Goal: Information Seeking & Learning: Compare options

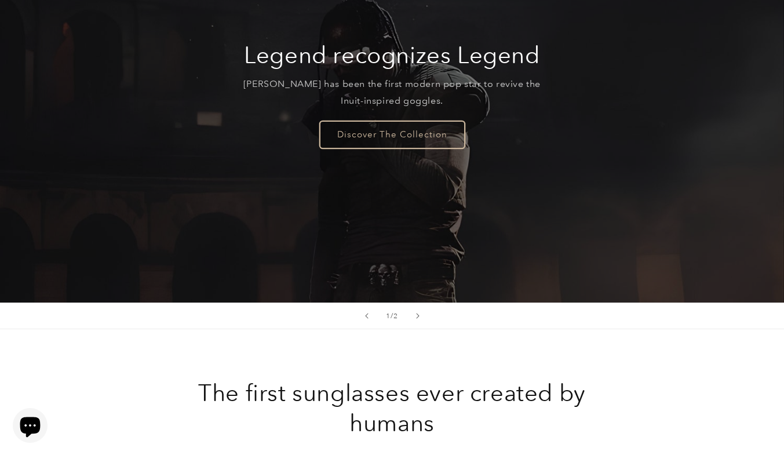
scroll to position [193, 0]
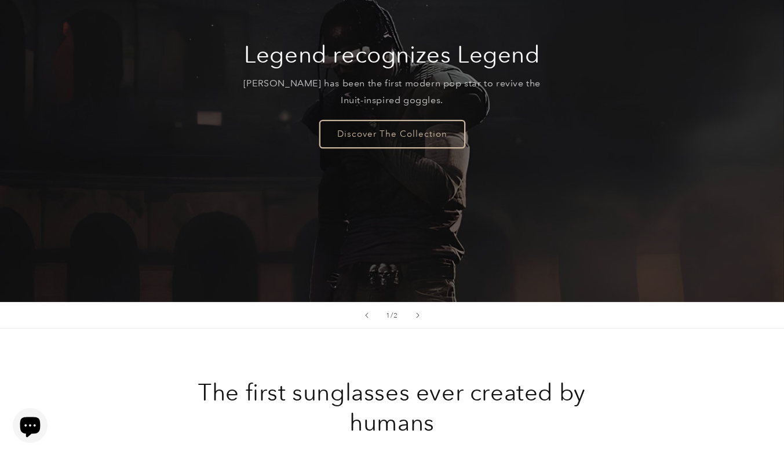
click at [393, 120] on link "Discover The Collection" at bounding box center [392, 133] width 145 height 27
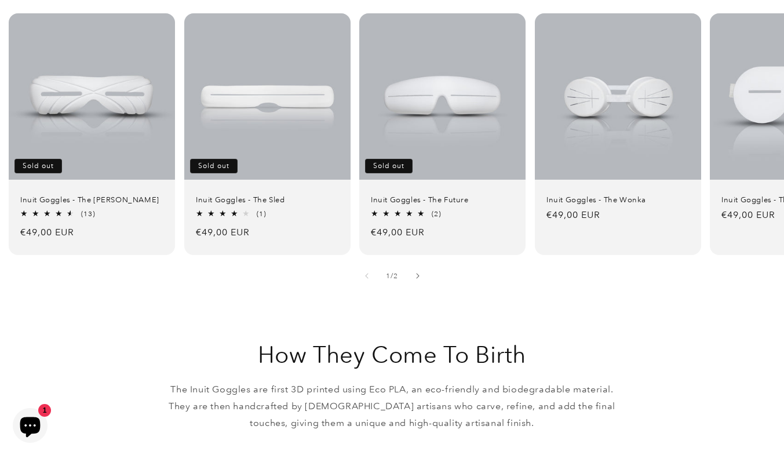
scroll to position [807, 0]
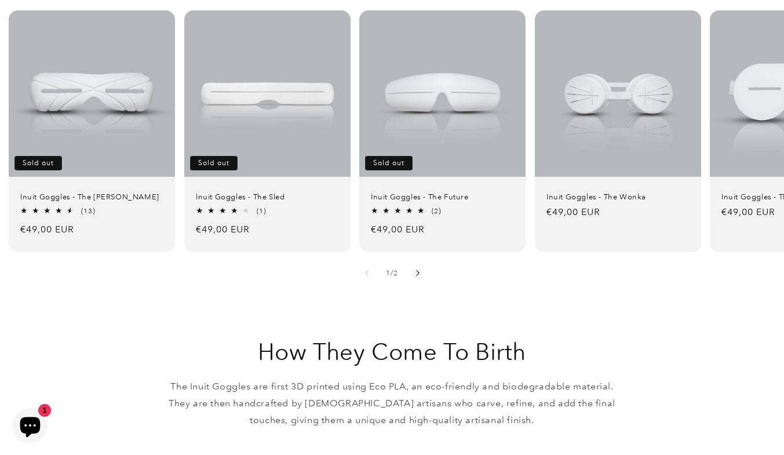
click at [425, 260] on button "Slide right" at bounding box center [417, 272] width 25 height 25
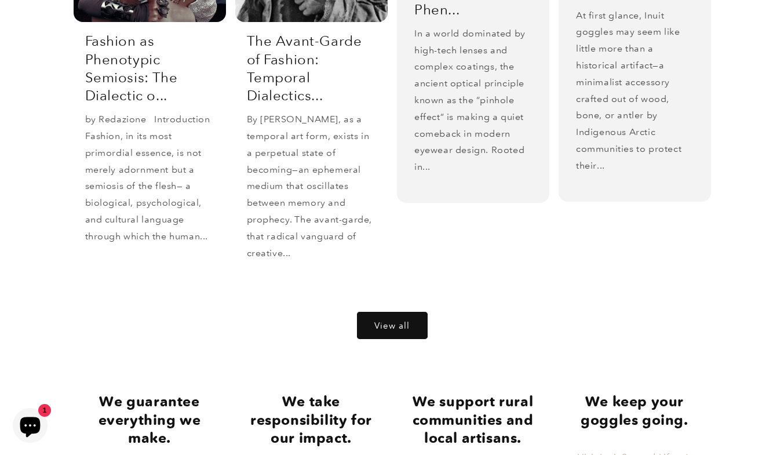
scroll to position [2385, 0]
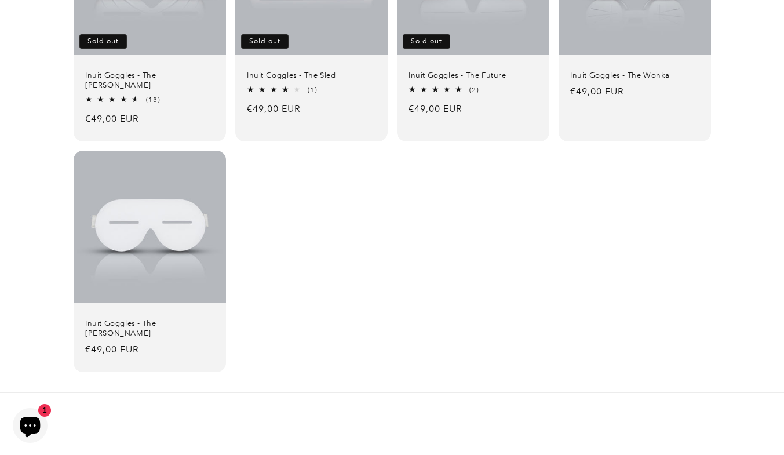
scroll to position [261, 0]
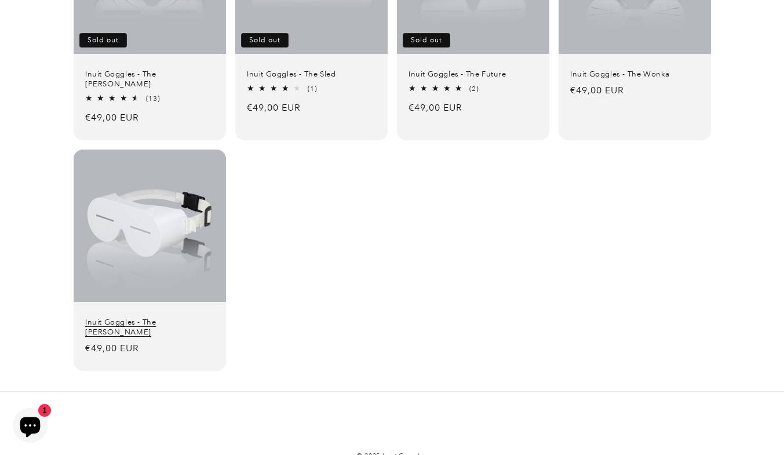
click at [192, 317] on link "Inuit Goggles - The [PERSON_NAME]" at bounding box center [149, 327] width 129 height 20
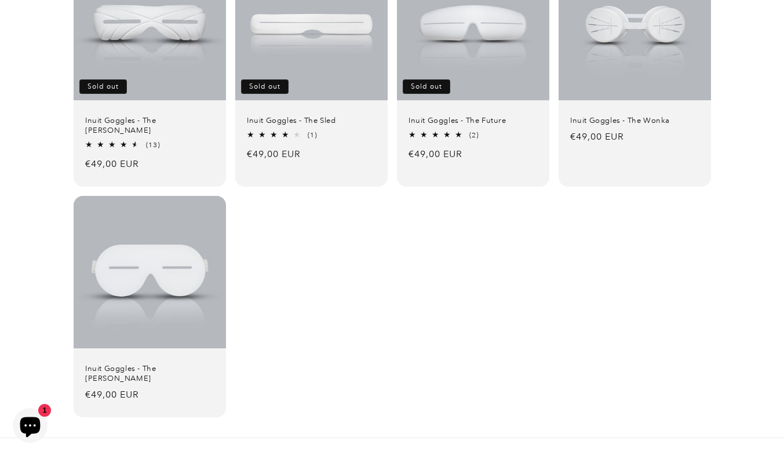
scroll to position [222, 0]
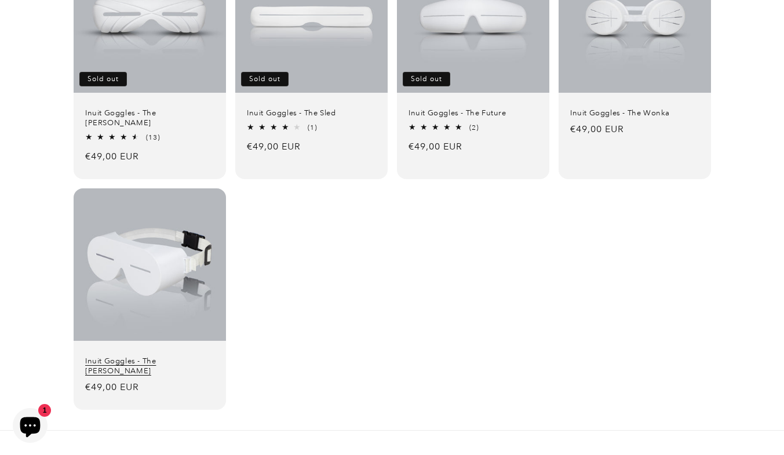
click at [107, 356] on link "Inuit Goggles - The [PERSON_NAME]" at bounding box center [149, 366] width 129 height 20
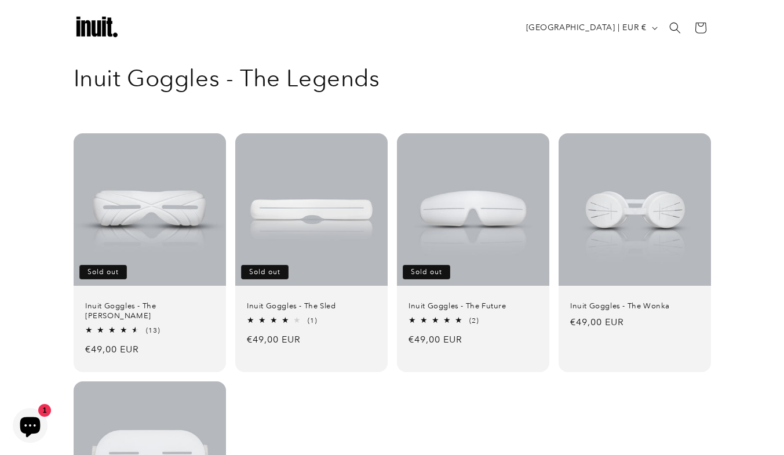
scroll to position [0, 0]
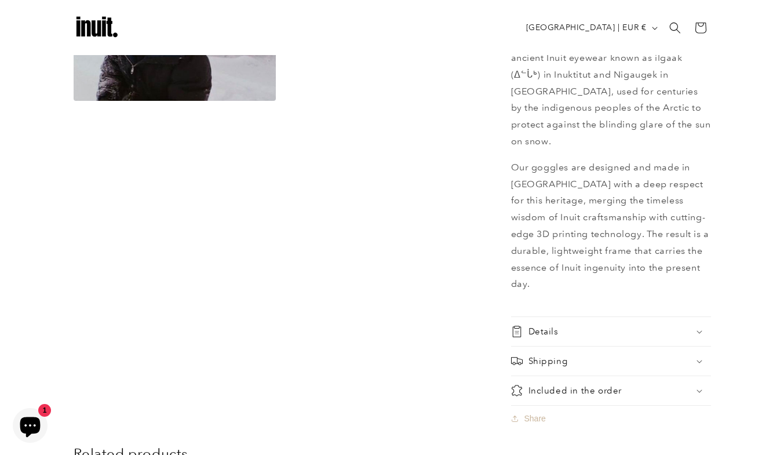
scroll to position [700, 0]
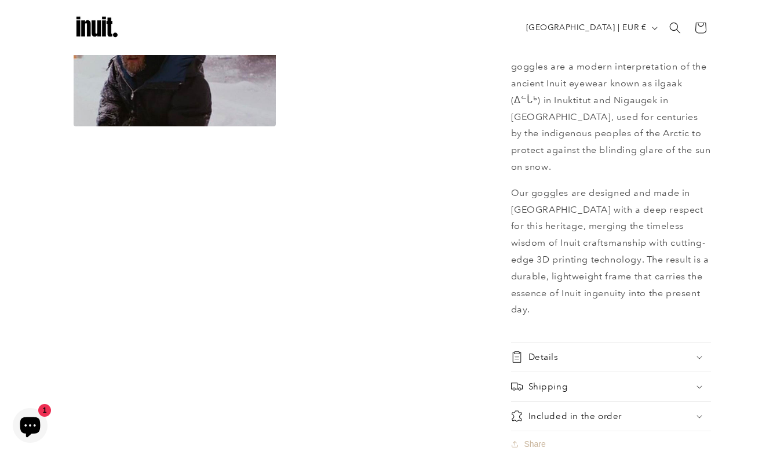
click at [624, 351] on div "Details" at bounding box center [611, 357] width 200 height 12
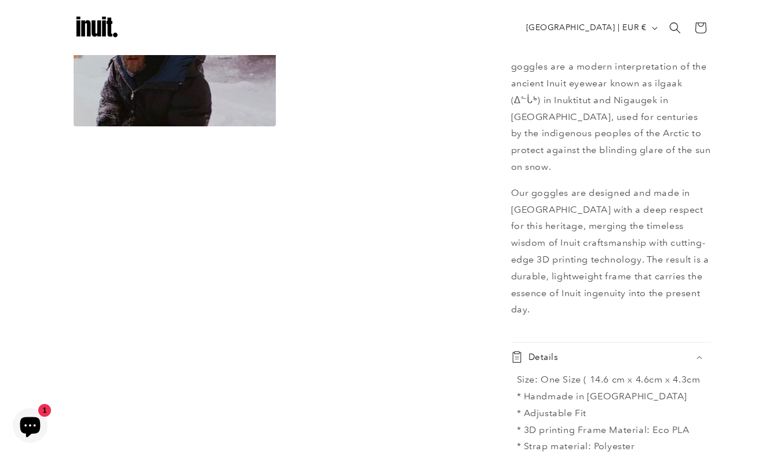
click at [624, 351] on div "Details" at bounding box center [611, 357] width 200 height 12
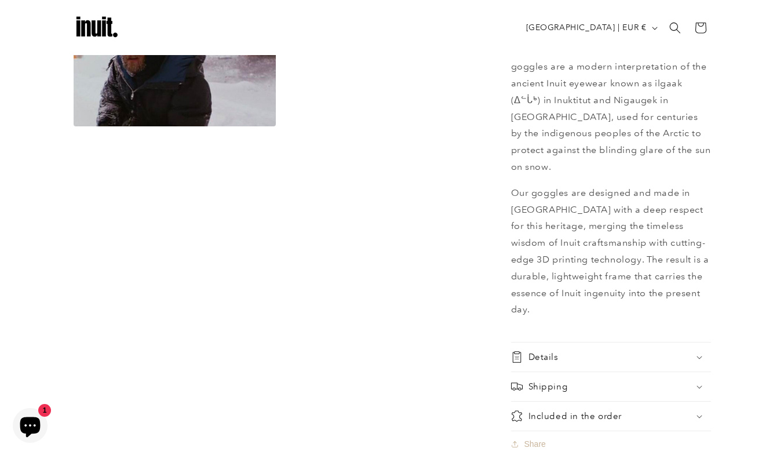
click at [624, 351] on div "Details" at bounding box center [611, 357] width 200 height 12
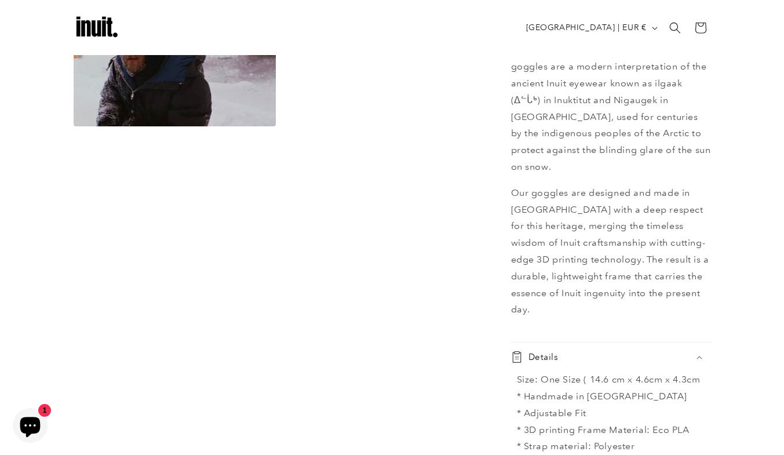
click at [675, 351] on div "Details" at bounding box center [611, 357] width 200 height 12
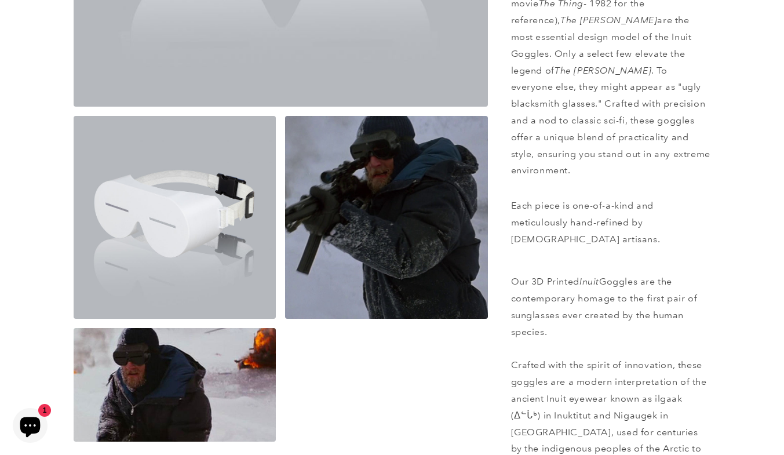
scroll to position [386, 0]
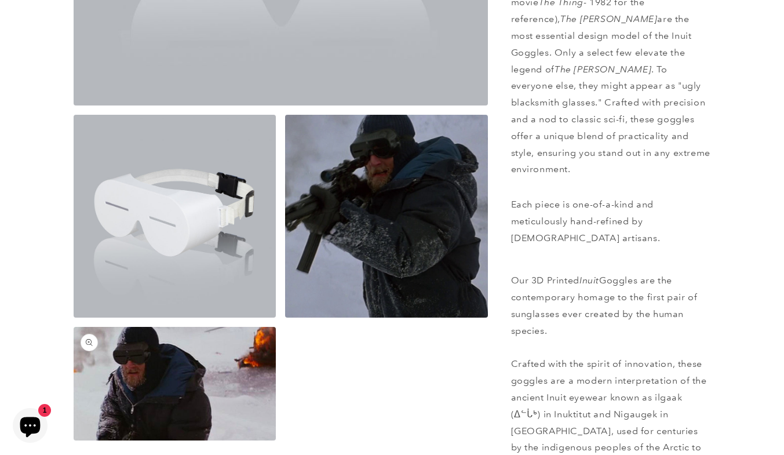
click at [74, 440] on button "Open media 4 in modal" at bounding box center [74, 440] width 0 height 0
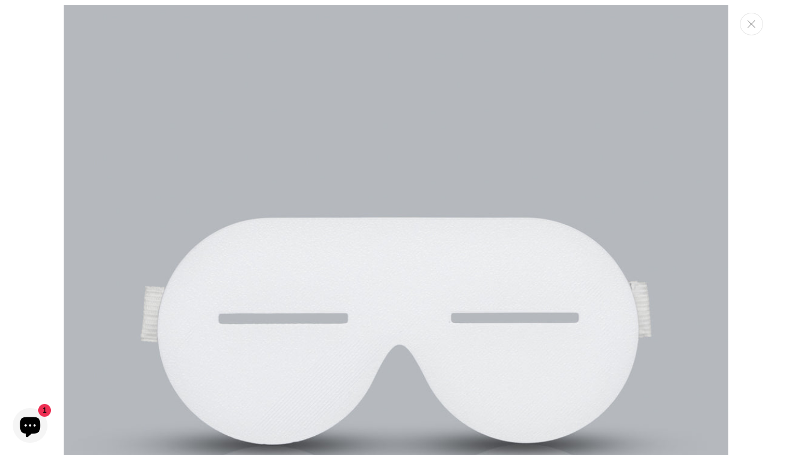
scroll to position [0, 0]
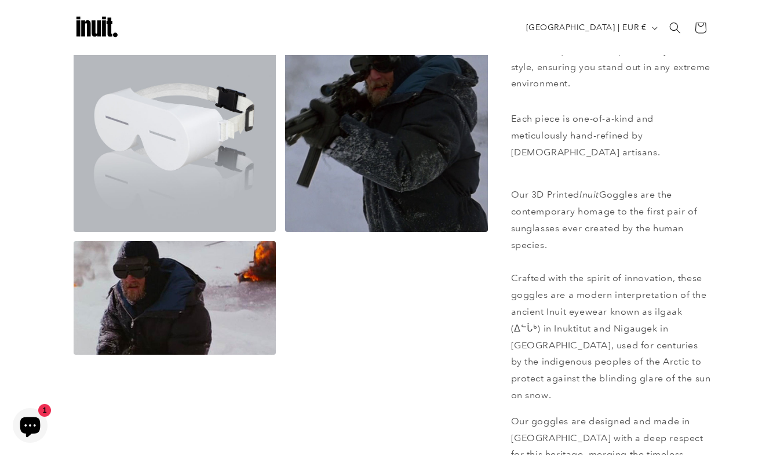
scroll to position [471, 0]
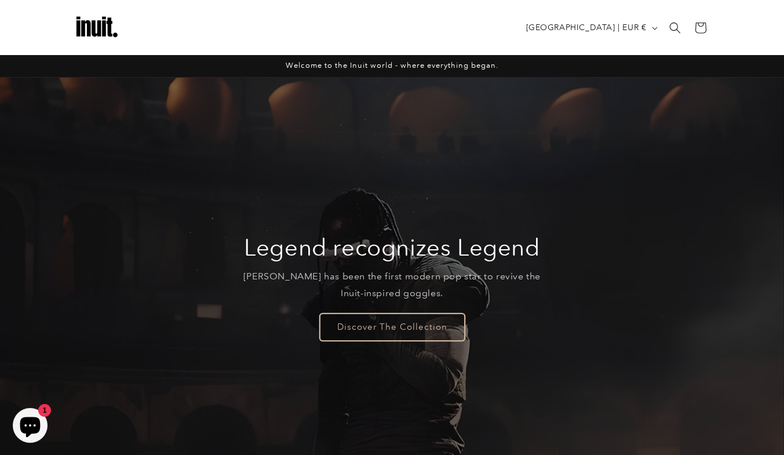
click at [398, 323] on link "Discover The Collection" at bounding box center [392, 326] width 145 height 27
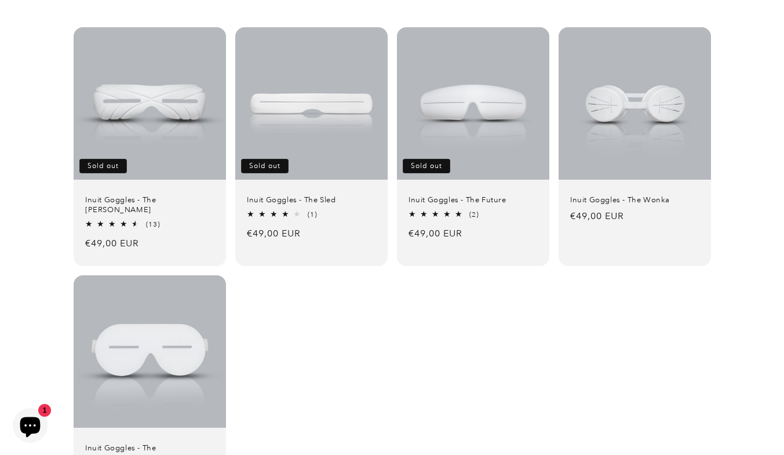
scroll to position [137, 0]
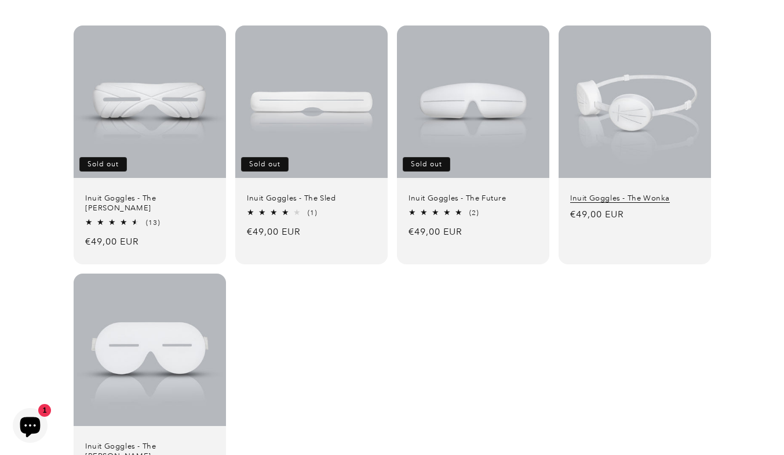
click at [640, 196] on link "Inuit Goggles - The Wonka" at bounding box center [634, 198] width 129 height 10
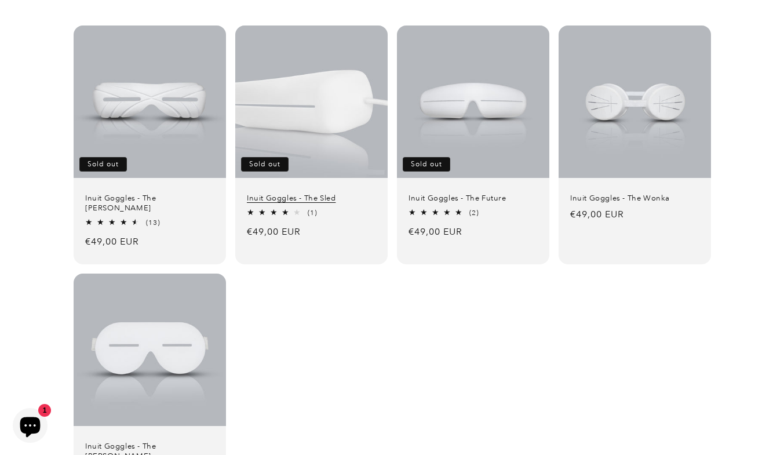
click at [349, 203] on link "Inuit Goggles - The Sled" at bounding box center [311, 198] width 129 height 10
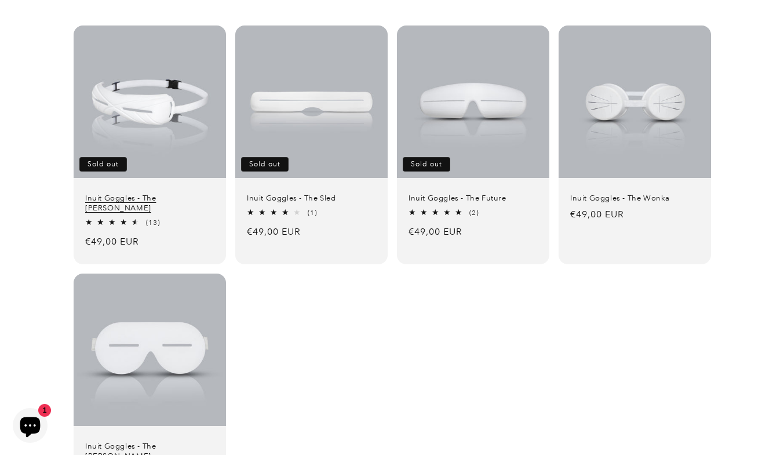
click at [167, 193] on link "Inuit Goggles - The Travis" at bounding box center [149, 203] width 129 height 20
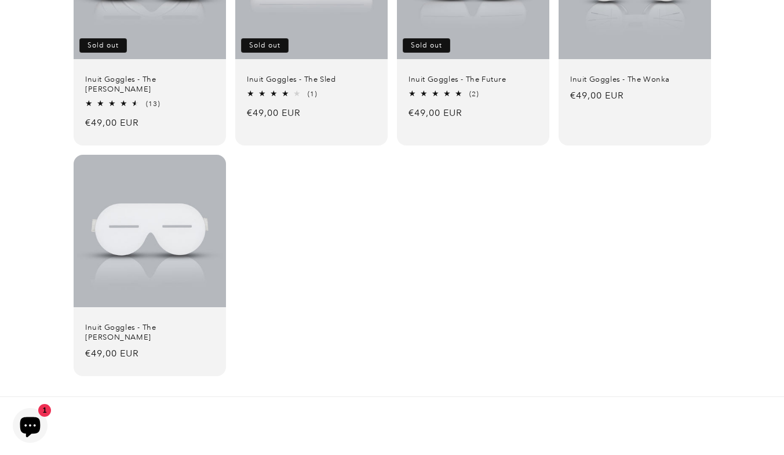
scroll to position [257, 0]
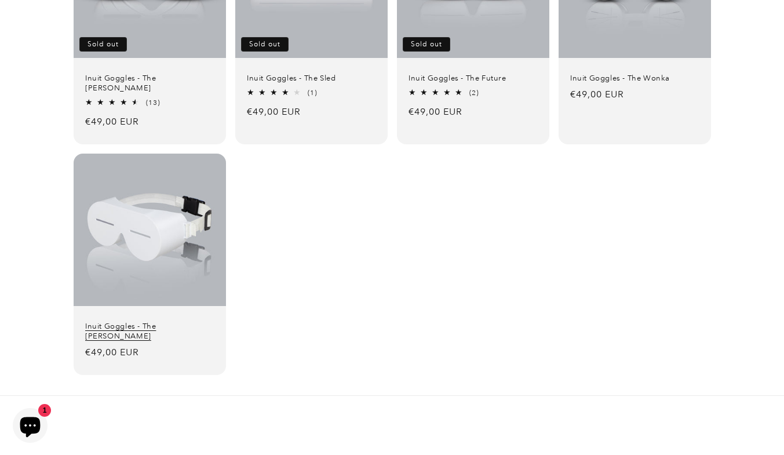
click at [160, 321] on link "Inuit Goggles - The [PERSON_NAME]" at bounding box center [149, 331] width 129 height 20
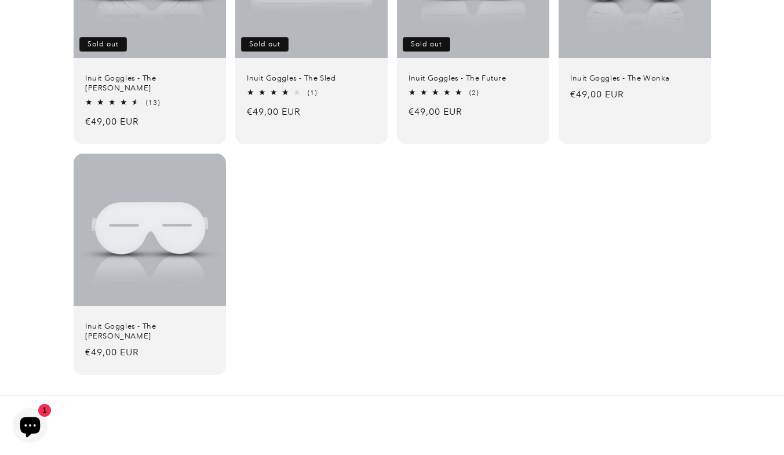
scroll to position [300, 0]
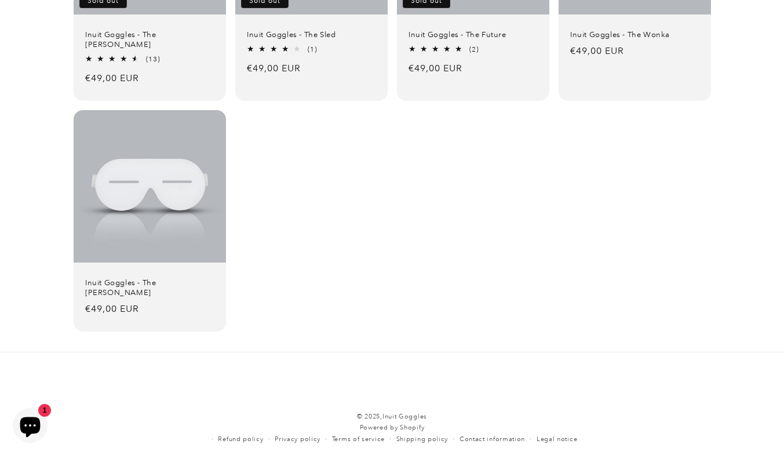
click at [26, 421] on icon "Chat window" at bounding box center [30, 427] width 20 height 20
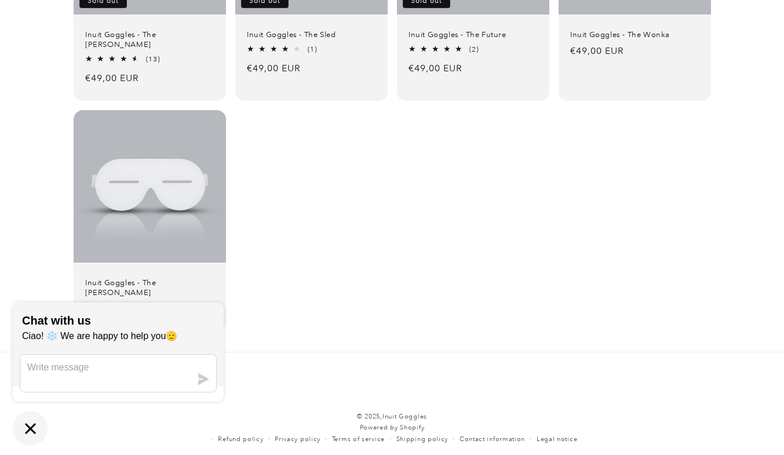
click at [25, 420] on icon "Chat window" at bounding box center [30, 428] width 18 height 18
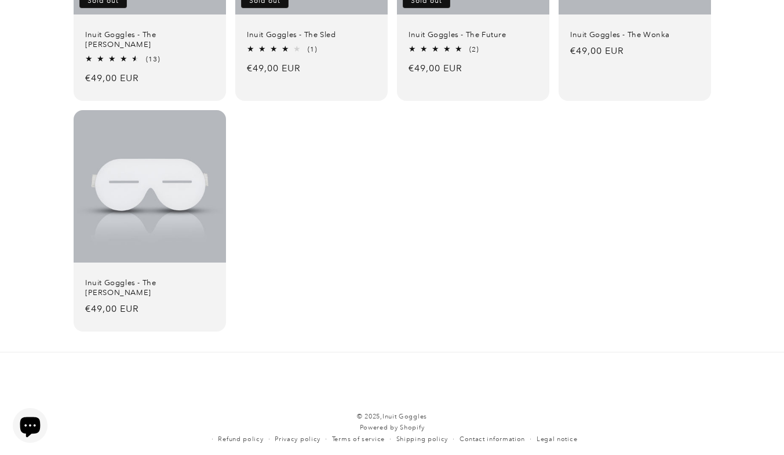
scroll to position [0, 0]
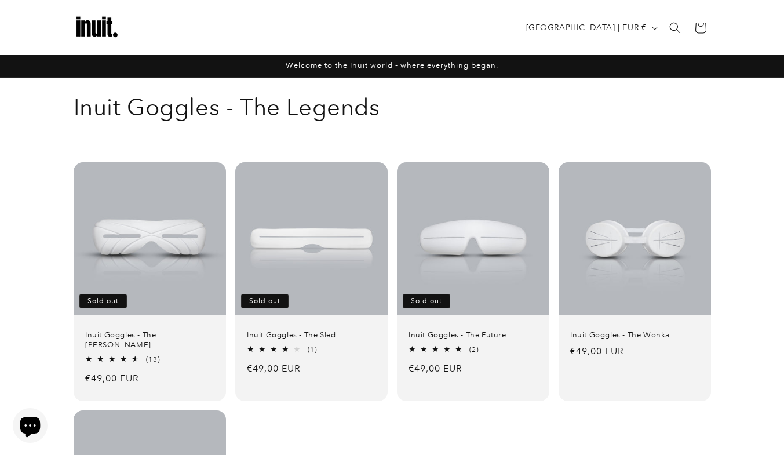
click at [80, 32] on img at bounding box center [97, 28] width 46 height 46
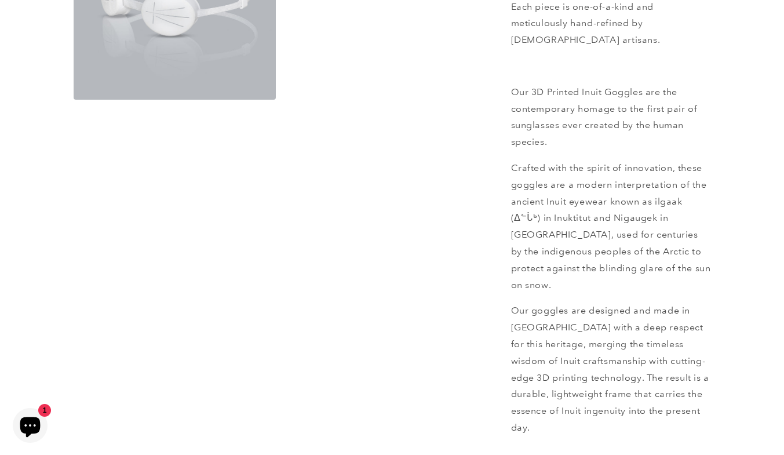
scroll to position [605, 0]
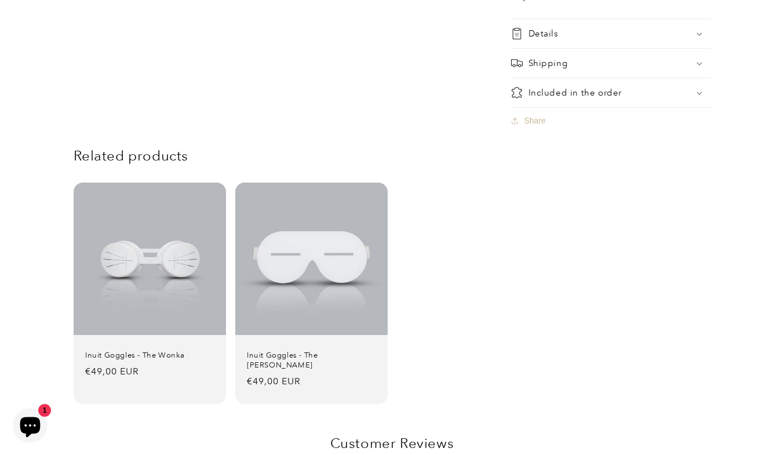
scroll to position [987, 0]
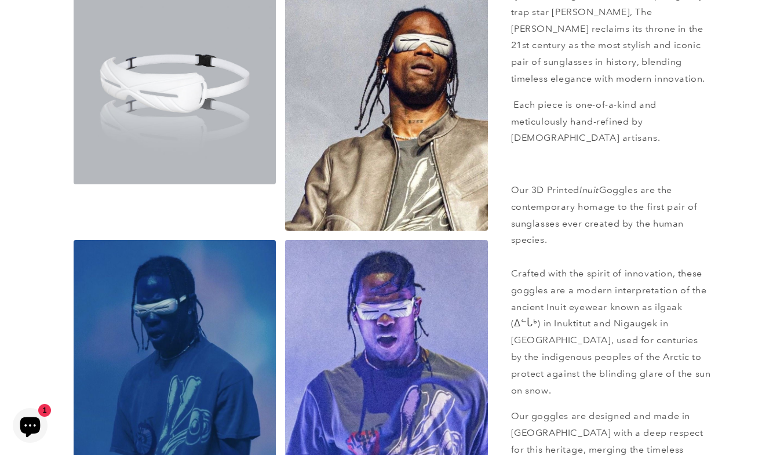
scroll to position [522, 0]
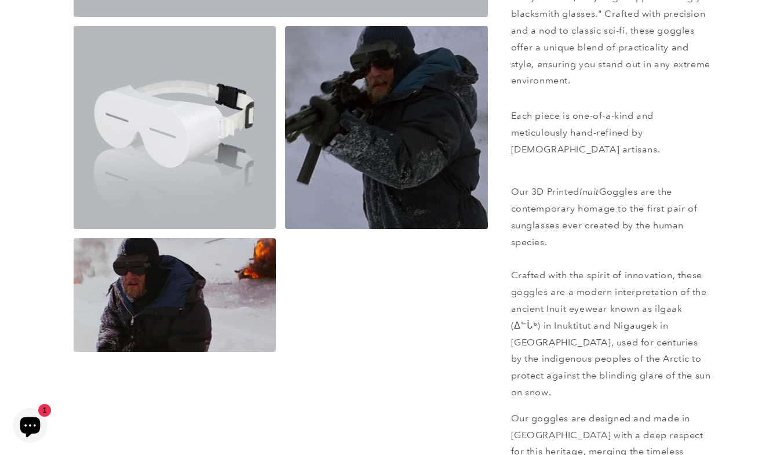
scroll to position [475, 0]
click at [285, 228] on button "Open media 3 in modal" at bounding box center [285, 228] width 0 height 0
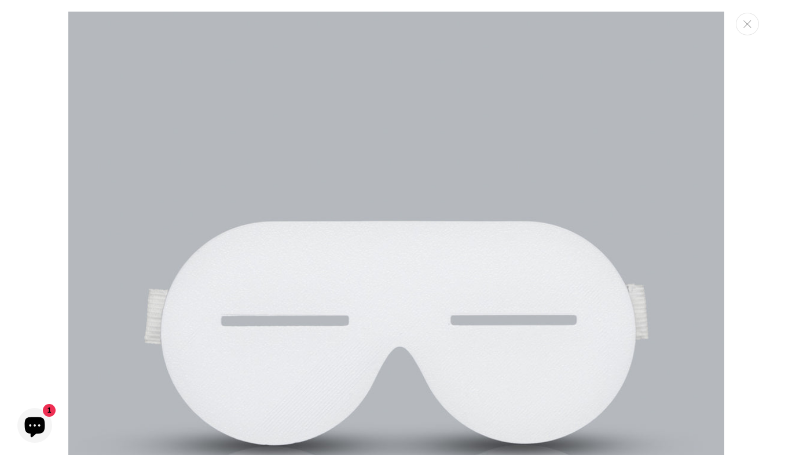
scroll to position [1341, 0]
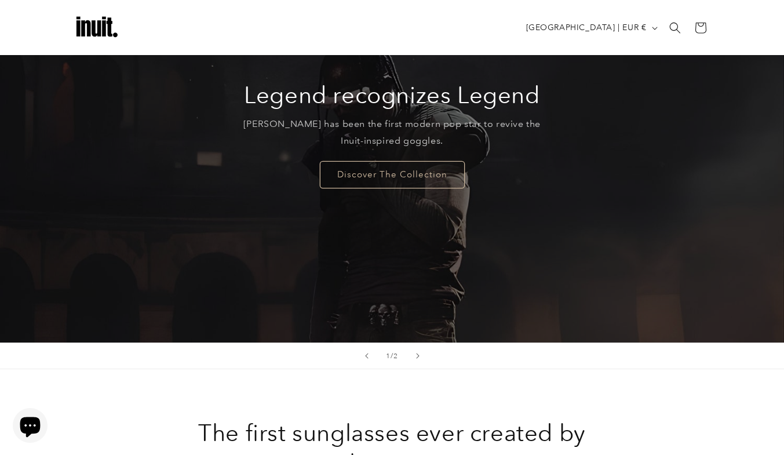
scroll to position [152, 0]
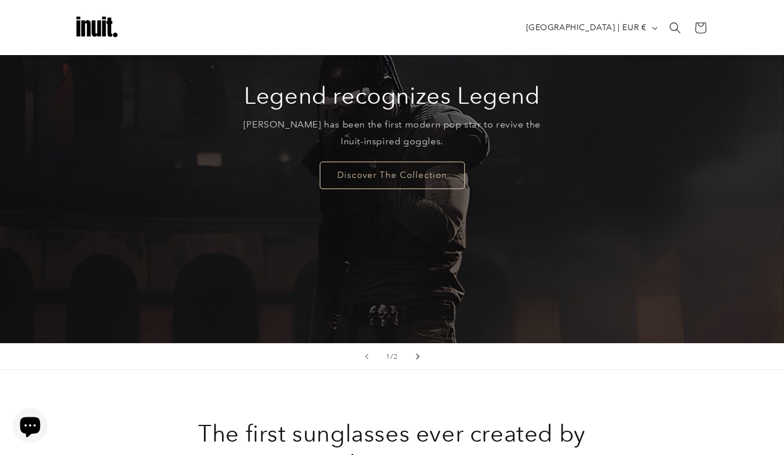
click at [420, 351] on button "Next slide" at bounding box center [417, 355] width 25 height 25
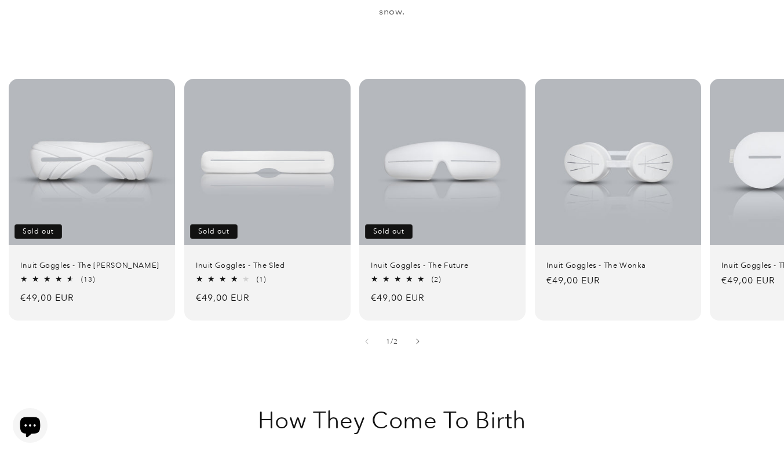
scroll to position [739, 0]
click at [745, 259] on link "Inuit Goggles - The [PERSON_NAME]" at bounding box center [792, 264] width 143 height 10
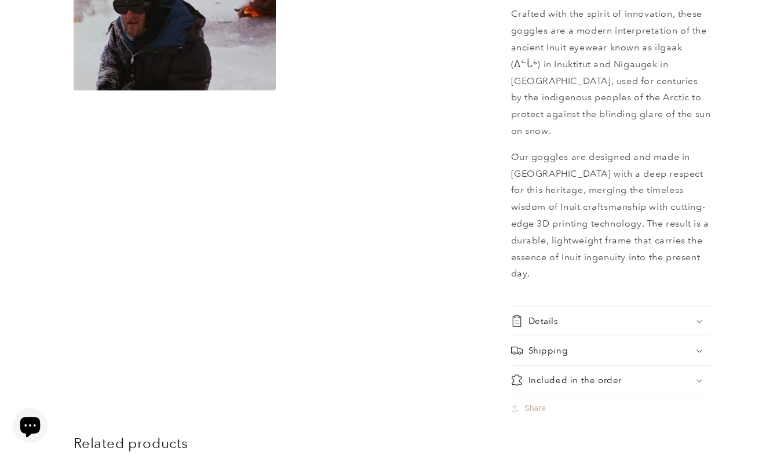
scroll to position [737, 0]
click at [666, 314] on div "Details" at bounding box center [611, 320] width 200 height 12
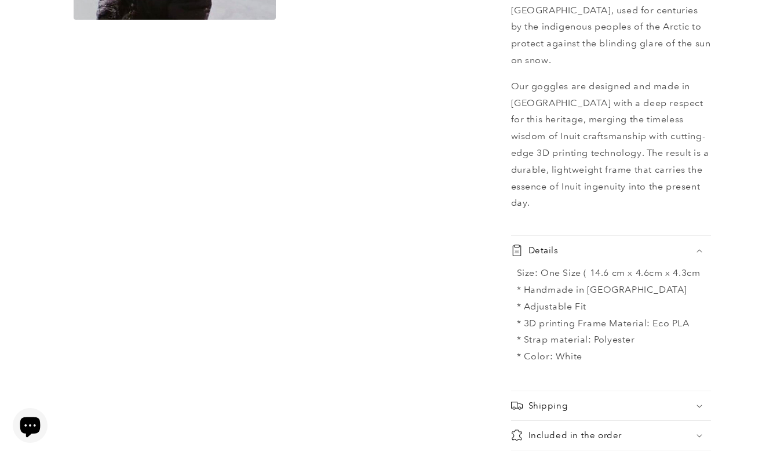
click at [672, 429] on div "Included in the order" at bounding box center [611, 435] width 200 height 12
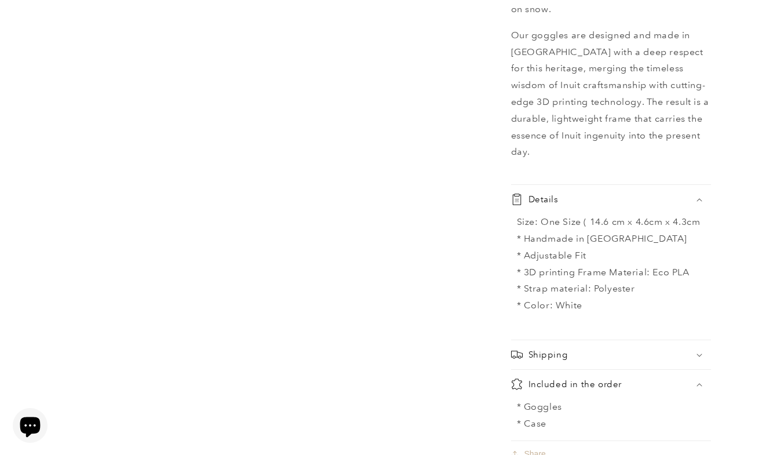
scroll to position [858, 0]
click at [673, 378] on div "Included in the order" at bounding box center [611, 384] width 200 height 12
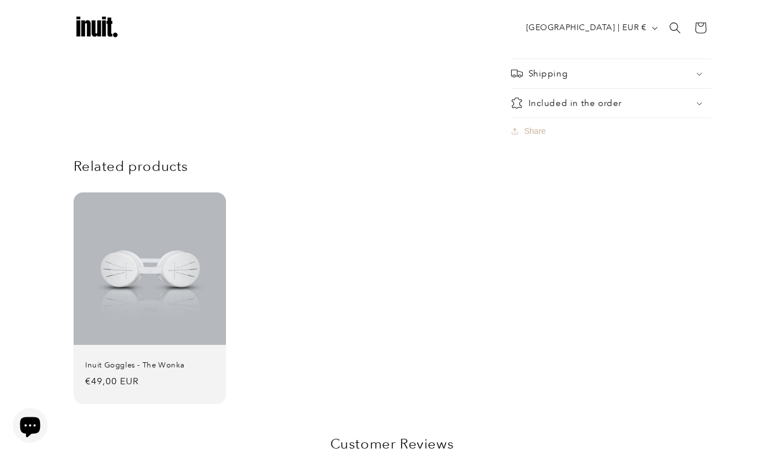
scroll to position [1137, 0]
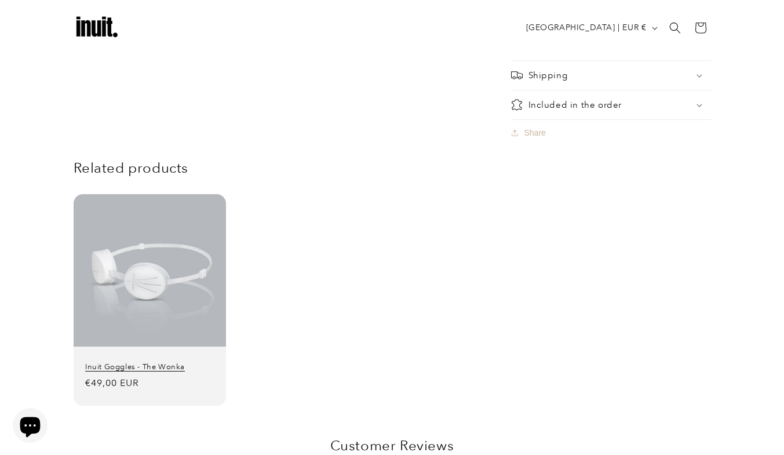
click at [150, 362] on link "Inuit Goggles - The Wonka" at bounding box center [149, 367] width 129 height 10
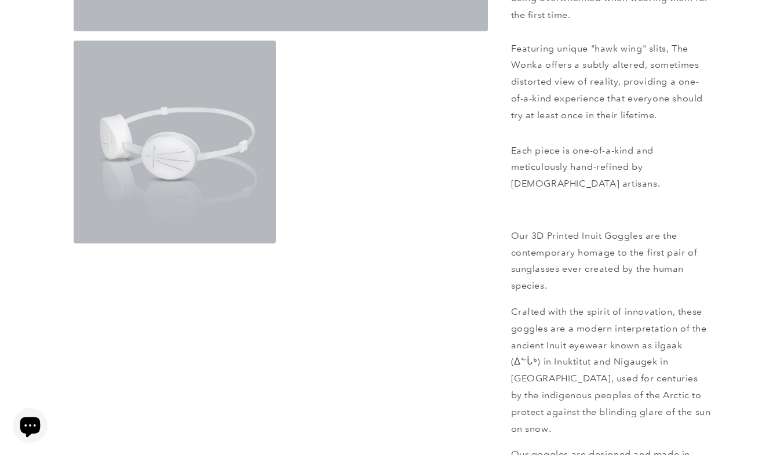
scroll to position [470, 0]
